Goal: Transaction & Acquisition: Download file/media

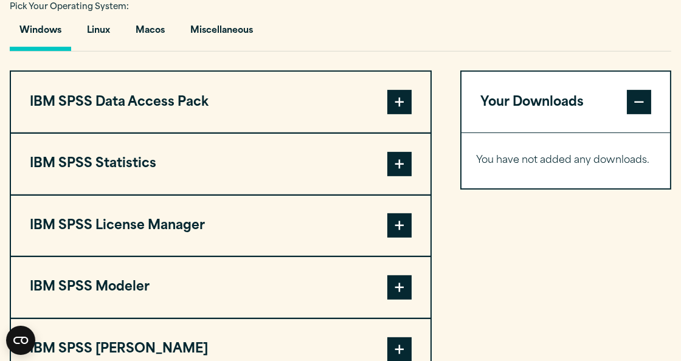
scroll to position [851, 0]
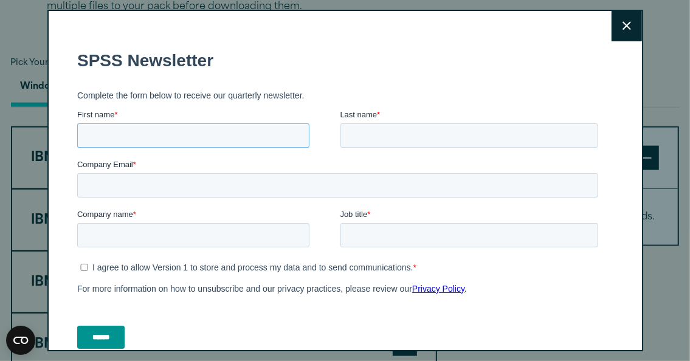
click at [119, 136] on input "First name *" at bounding box center [193, 135] width 232 height 24
type input "*******"
click at [363, 132] on input "Last name *" at bounding box center [469, 135] width 258 height 24
type input "******"
click at [213, 187] on input "Company Email *" at bounding box center [337, 185] width 521 height 24
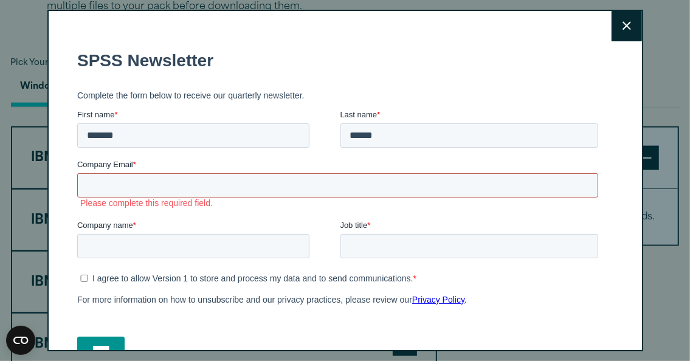
click at [171, 187] on input "Company Email *" at bounding box center [337, 185] width 521 height 24
click at [614, 105] on div "Close" at bounding box center [345, 181] width 596 height 342
click at [213, 241] on input "Company name *" at bounding box center [193, 246] width 232 height 24
type input "*"
click at [619, 27] on button "Close" at bounding box center [627, 26] width 30 height 30
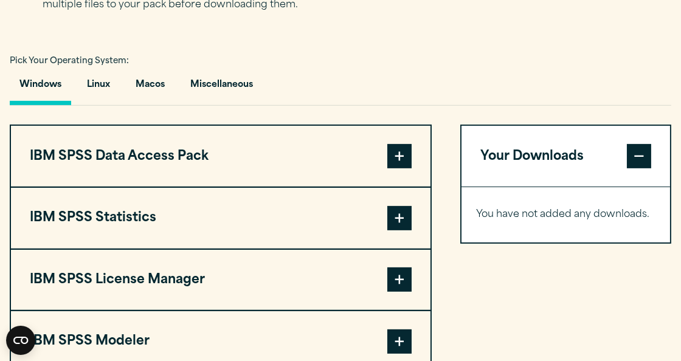
click at [405, 218] on span at bounding box center [399, 218] width 24 height 24
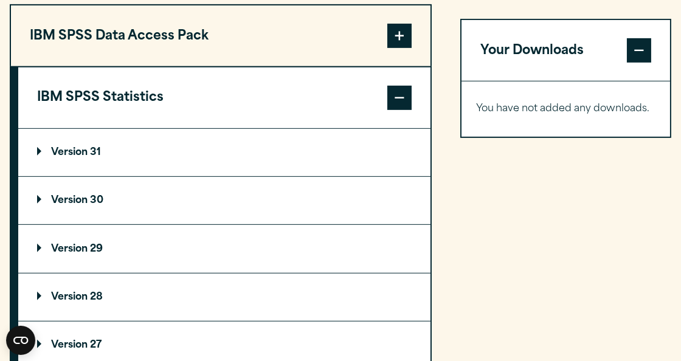
scroll to position [973, 0]
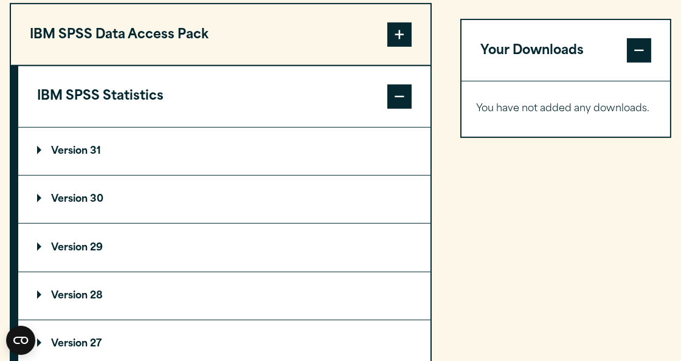
click at [88, 249] on p "Version 29" at bounding box center [70, 248] width 66 height 10
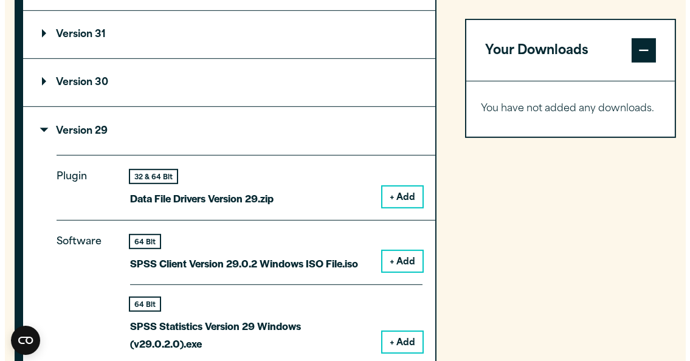
scroll to position [1112, 0]
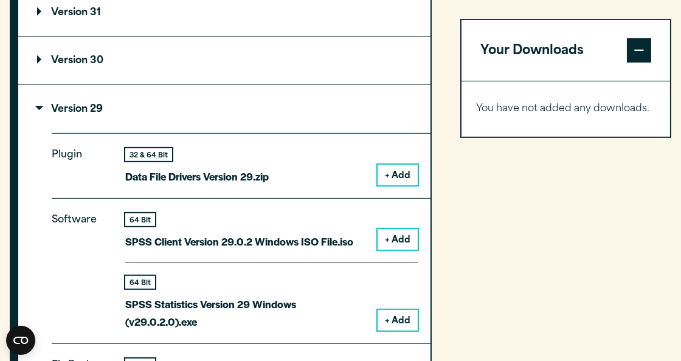
click at [406, 322] on button "+ Add" at bounding box center [398, 320] width 40 height 21
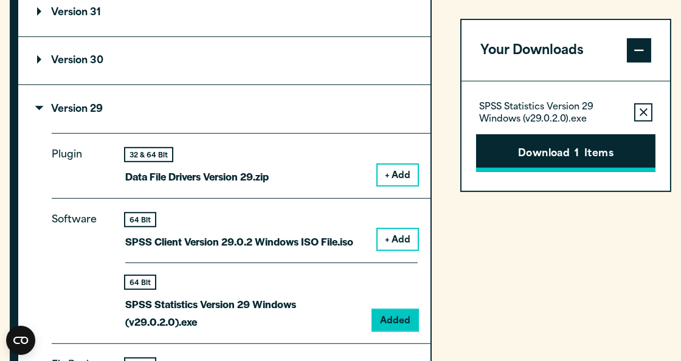
click at [593, 155] on button "Download 1 Items" at bounding box center [565, 153] width 179 height 38
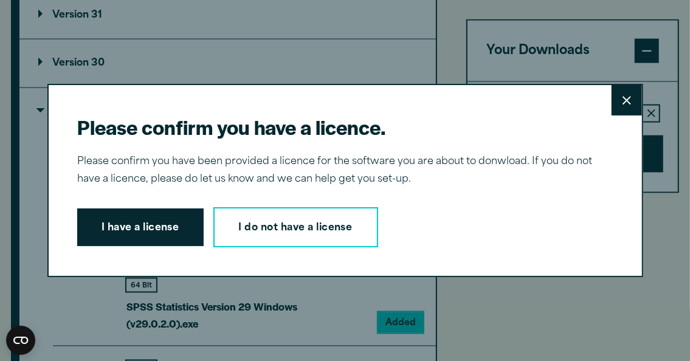
click at [164, 221] on button "I have a license" at bounding box center [140, 228] width 126 height 38
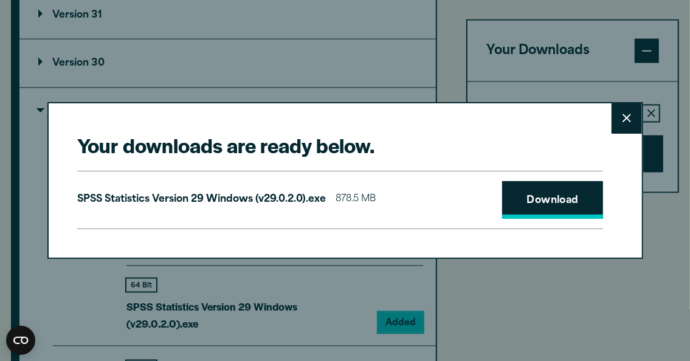
click at [570, 206] on link "Download" at bounding box center [552, 200] width 101 height 38
